Goal: Task Accomplishment & Management: Use online tool/utility

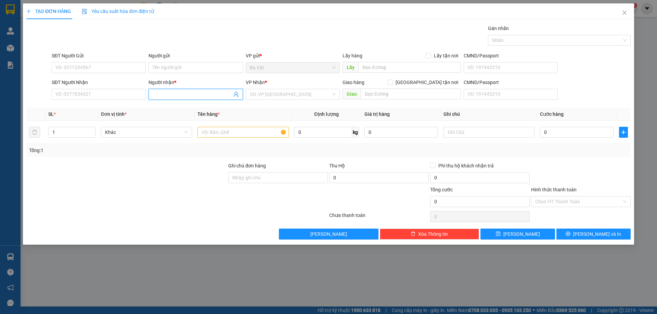
click at [191, 96] on input "Người nhận *" at bounding box center [192, 95] width 79 height 8
type input "sa"
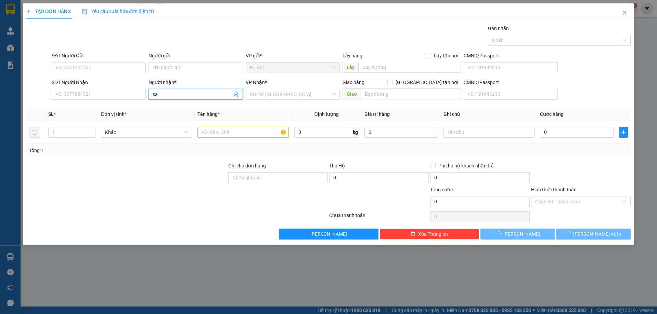
click at [169, 91] on input "sa" at bounding box center [192, 95] width 79 height 8
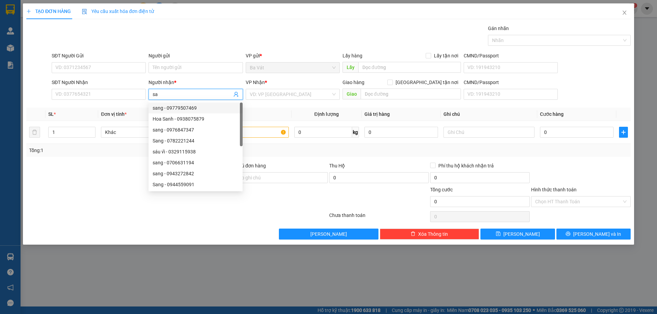
click at [171, 111] on div "sang - 09779507469" at bounding box center [196, 108] width 86 height 8
type input "09779507469"
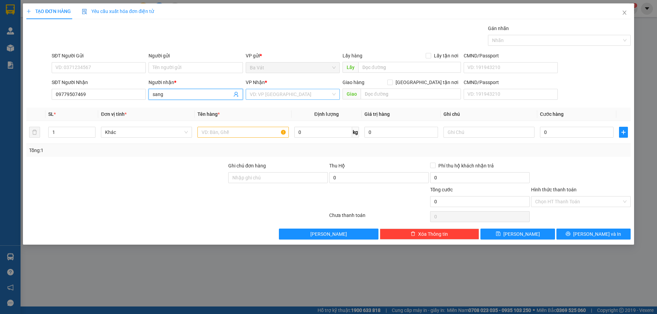
type input "sang"
click at [271, 95] on input "search" at bounding box center [290, 94] width 81 height 10
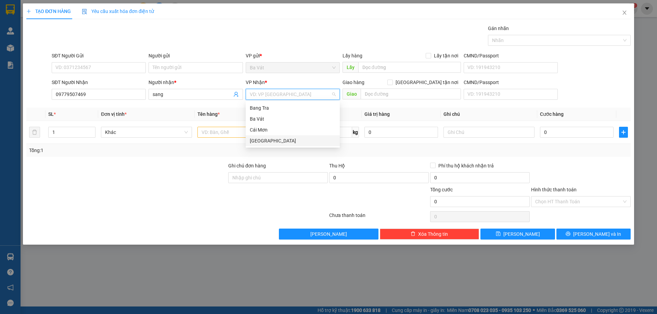
click at [260, 141] on div "[GEOGRAPHIC_DATA]" at bounding box center [293, 141] width 86 height 8
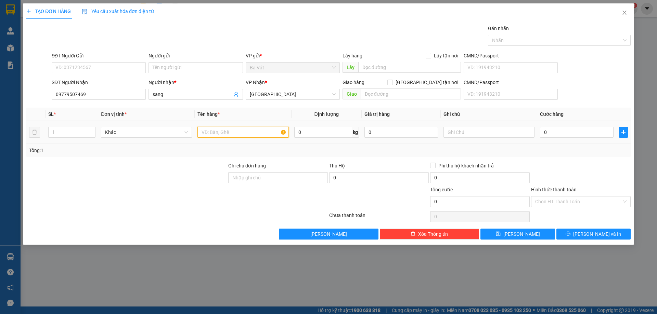
click at [214, 134] on input "text" at bounding box center [242, 132] width 91 height 11
type input "a"
click at [564, 141] on td "0" at bounding box center [576, 132] width 79 height 23
click at [565, 134] on input "0" at bounding box center [577, 132] width 74 height 11
type input "1"
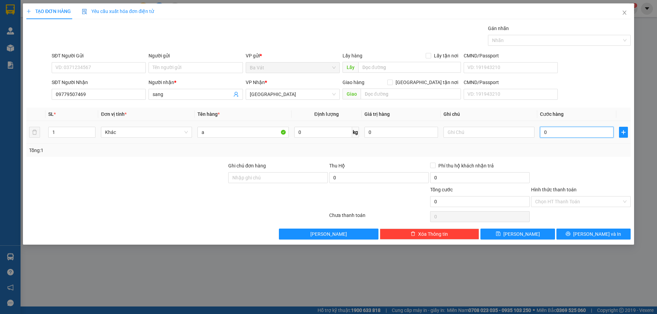
type input "1"
click at [579, 235] on button "[PERSON_NAME] và In" at bounding box center [593, 234] width 74 height 11
type input "1.000"
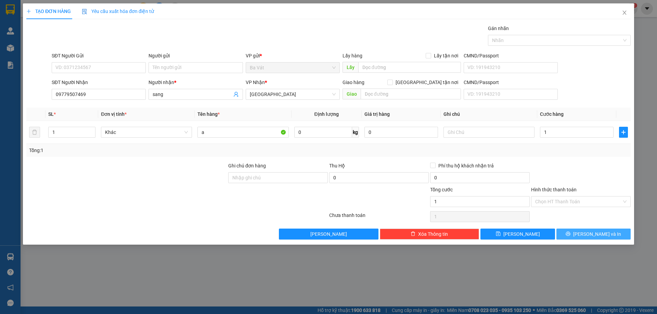
type input "1.000"
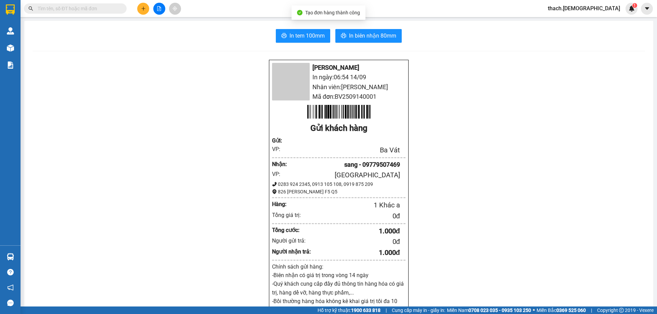
click at [37, 256] on div "[PERSON_NAME] In ngày: 06:54 [DATE] Nhân viên: Thạch Mã đơn: BV2509140001 Gửi k…" at bounding box center [339, 289] width 612 height 459
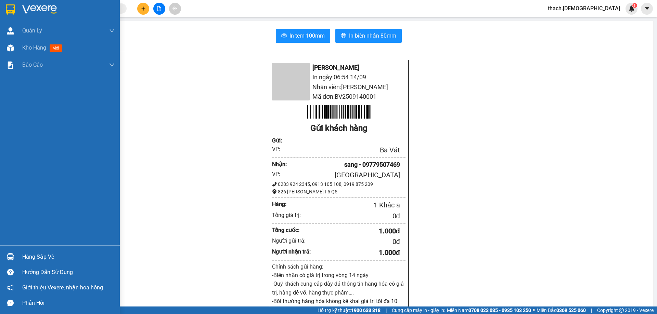
click at [16, 252] on div at bounding box center [10, 257] width 12 height 12
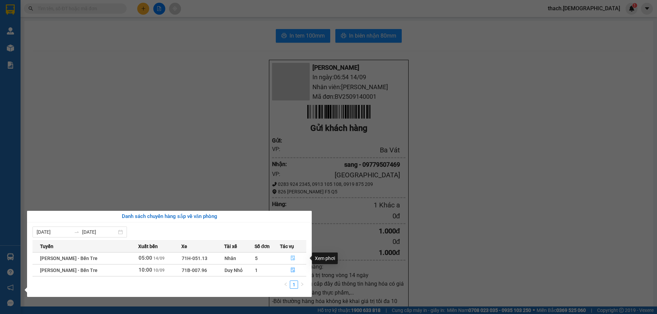
click at [291, 257] on icon "file-done" at bounding box center [293, 258] width 5 height 5
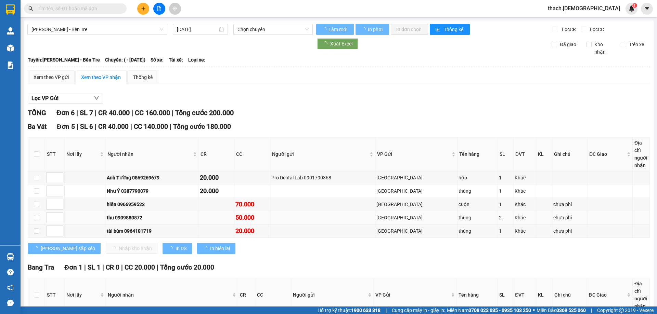
type input "[DATE]"
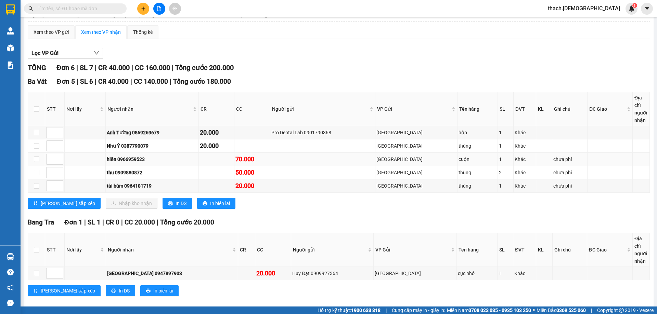
scroll to position [54, 0]
